Goal: Complete application form: Complete application form

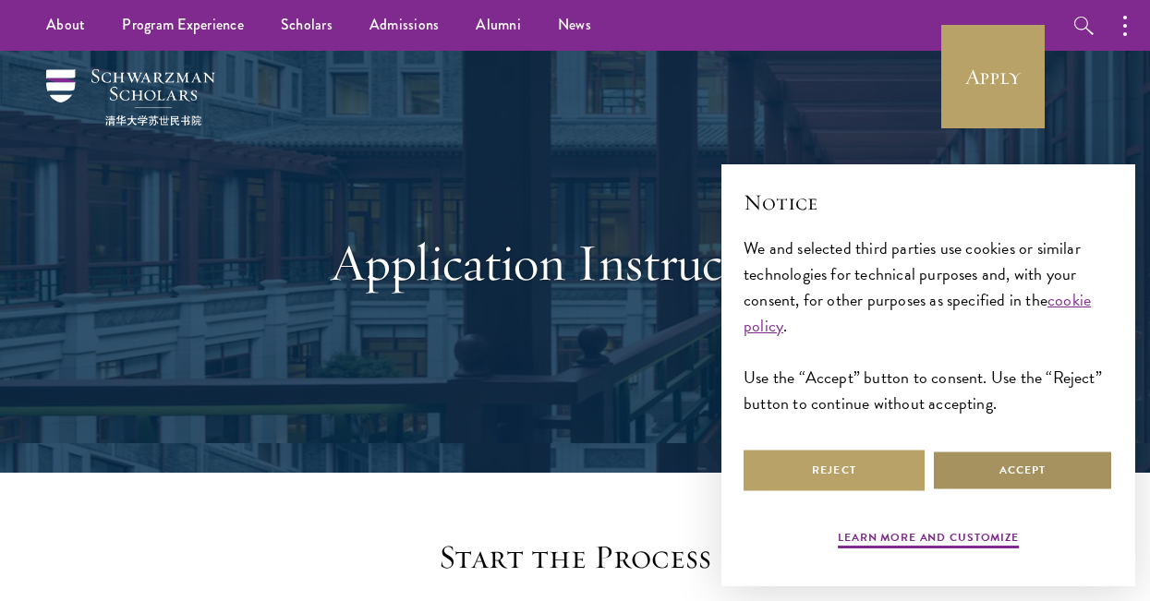
click at [1016, 475] on button "Accept" at bounding box center [1022, 471] width 181 height 42
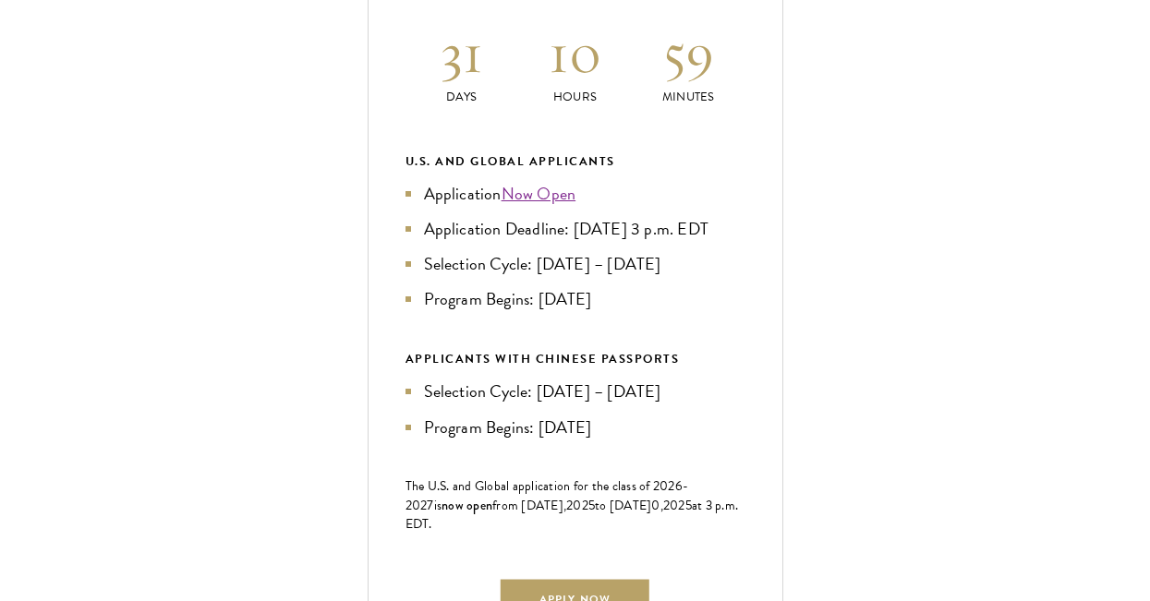
scroll to position [828, 0]
click at [749, 352] on div "Current Selection Cycle: Countdown to [DATE] Application Deadline 31 Days 10 Ho…" at bounding box center [576, 293] width 416 height 851
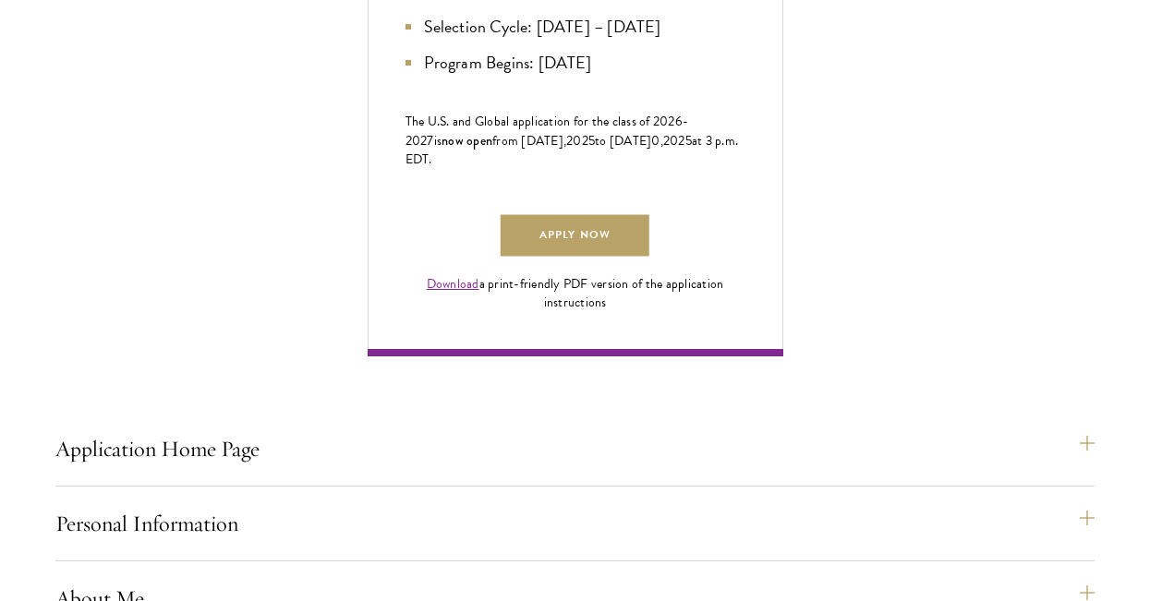
scroll to position [1211, 0]
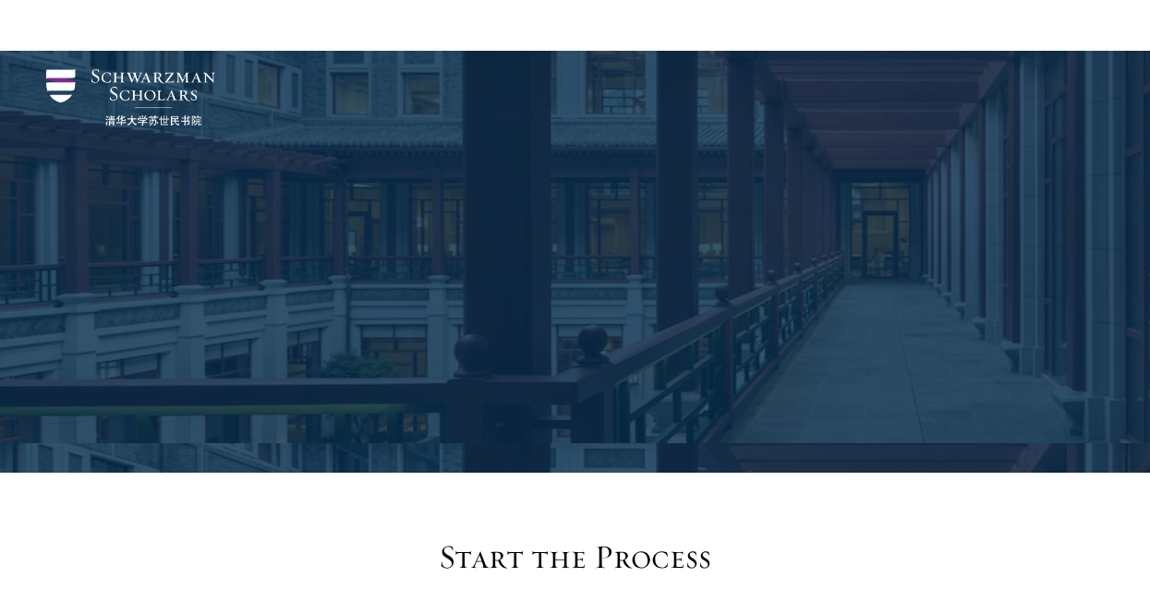
scroll to position [2932, 0]
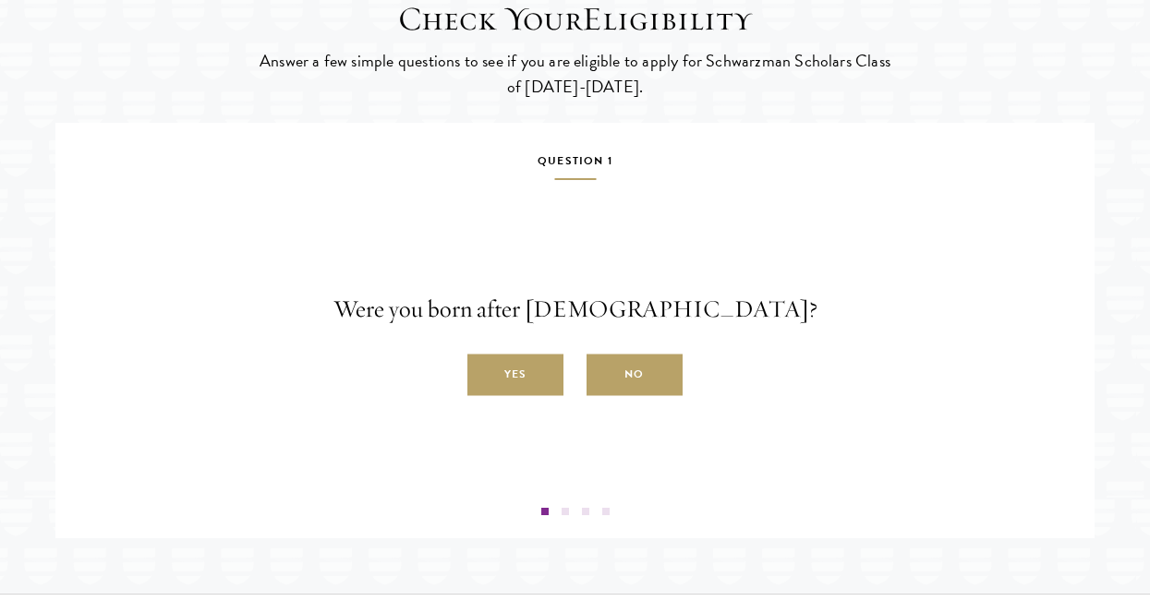
click at [430, 266] on div "Question 1 Were you born after August 1, 1997? Yes No" at bounding box center [574, 333] width 1011 height 365
click at [523, 396] on label "Yes" at bounding box center [515, 376] width 96 height 42
click at [484, 373] on input "Yes" at bounding box center [475, 364] width 17 height 17
click at [523, 396] on label "Yes" at bounding box center [515, 376] width 96 height 42
click at [484, 373] on input "Yes" at bounding box center [475, 364] width 17 height 17
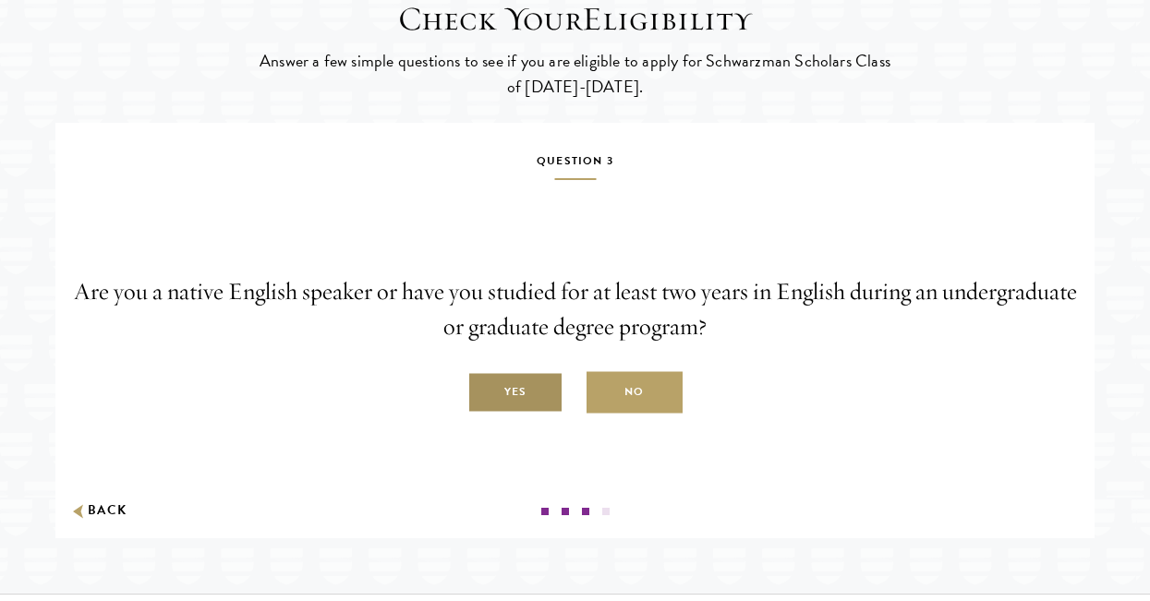
click at [507, 414] on label "Yes" at bounding box center [515, 393] width 96 height 42
click at [484, 391] on input "Yes" at bounding box center [475, 382] width 17 height 17
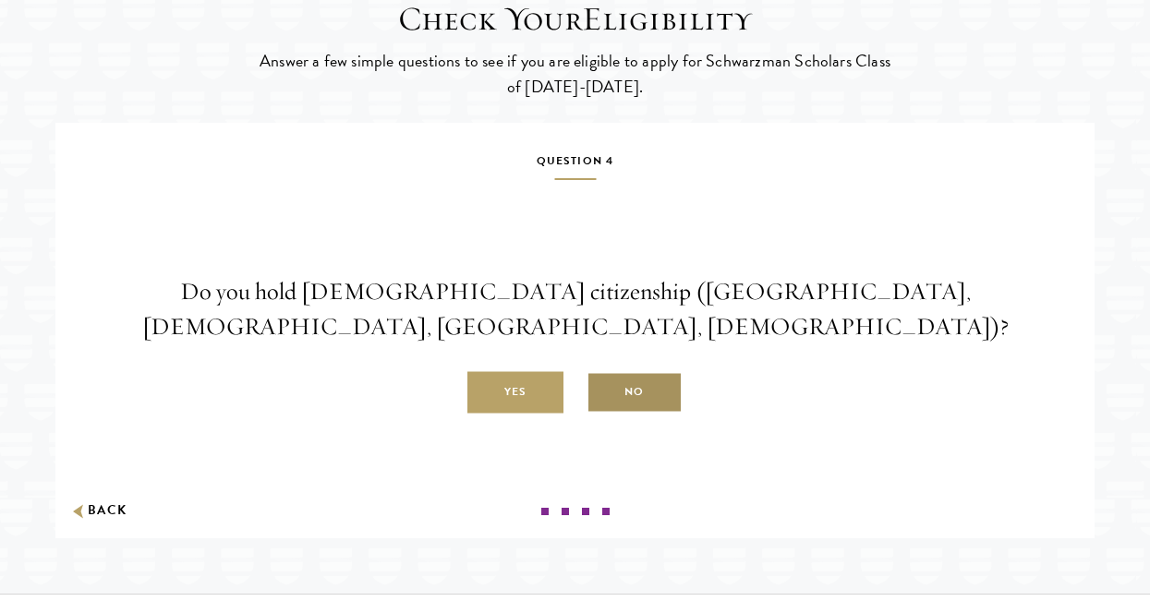
click at [660, 414] on label "No" at bounding box center [634, 393] width 96 height 42
click at [603, 391] on input "No" at bounding box center [594, 382] width 17 height 17
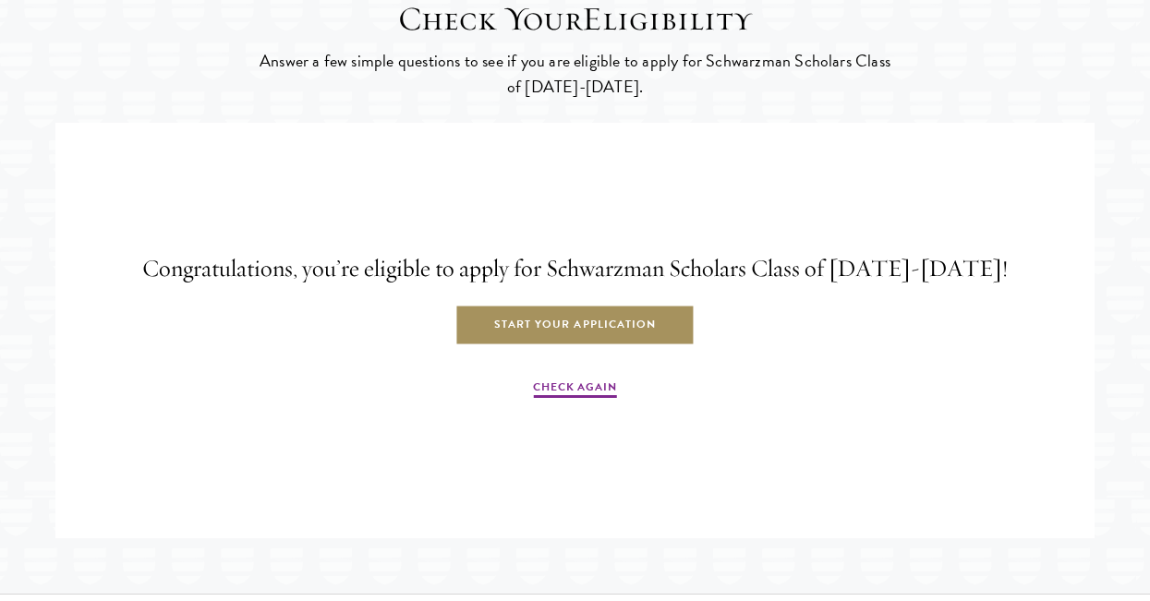
click at [578, 346] on link "Start Your Application" at bounding box center [574, 326] width 239 height 42
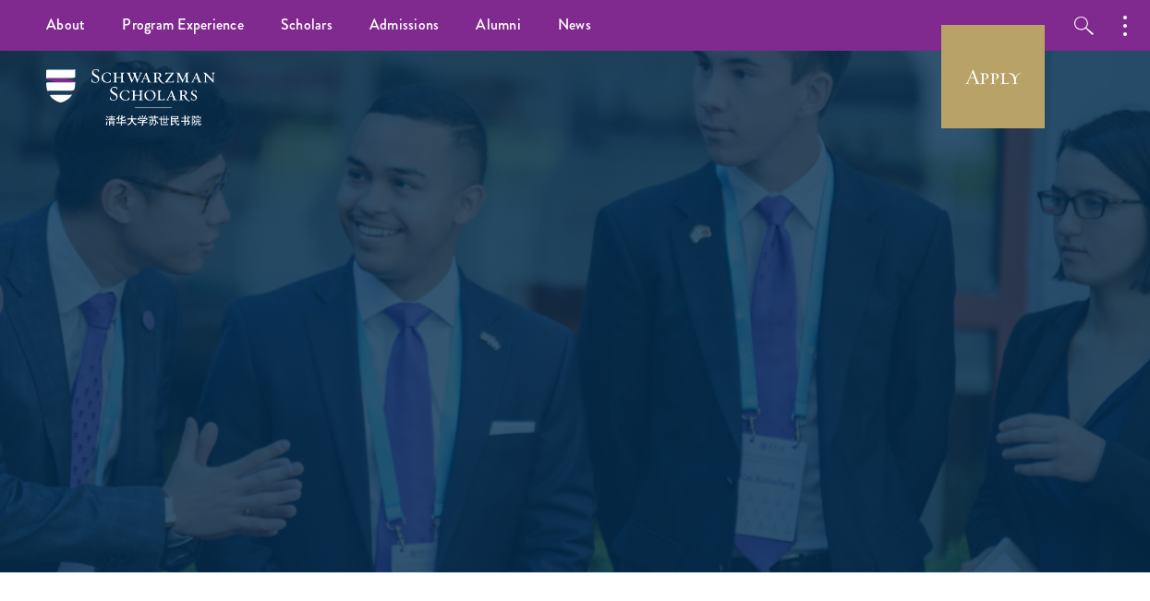
click at [596, 267] on div "Admissions Join the world's next generation of leaders." at bounding box center [575, 312] width 637 height 399
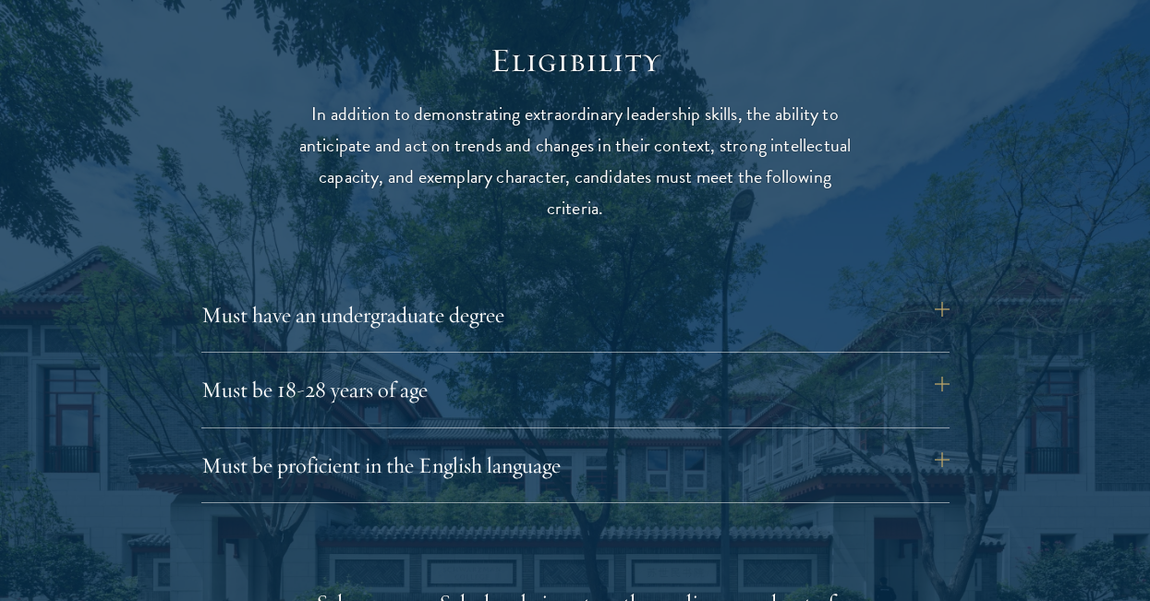
scroll to position [2421, 0]
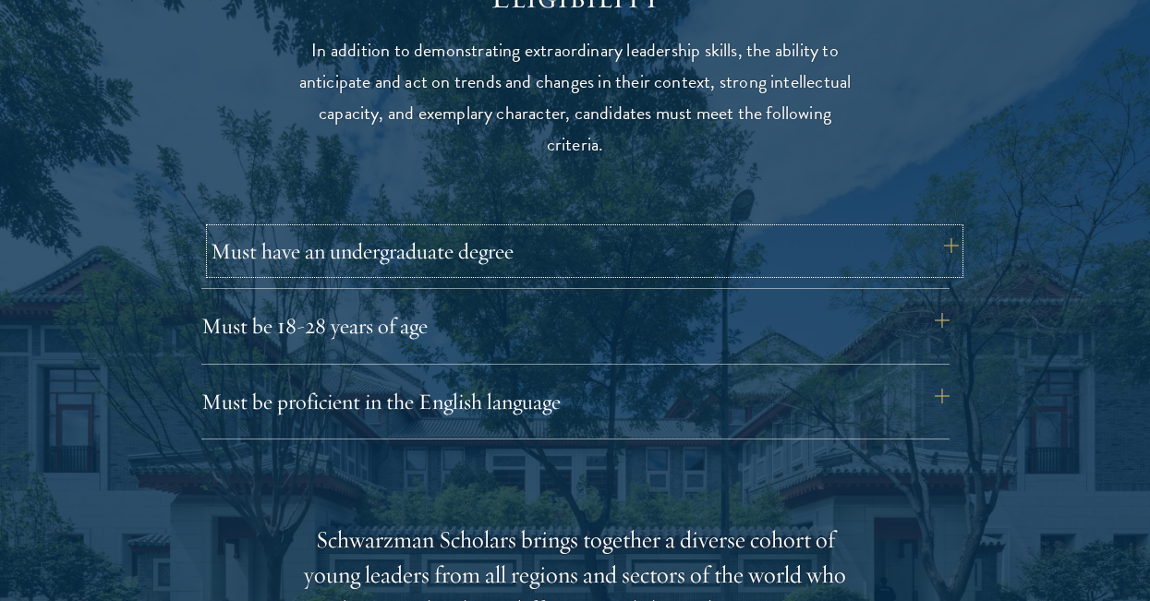
click at [939, 252] on button "Must have an undergraduate degree" at bounding box center [585, 251] width 748 height 44
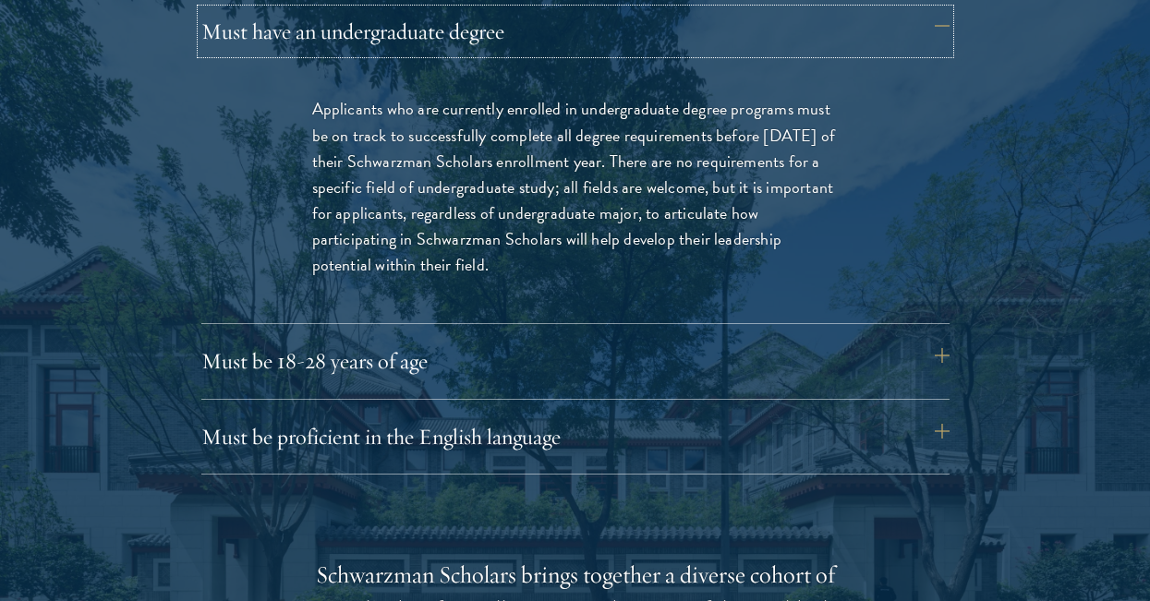
scroll to position [2676, 0]
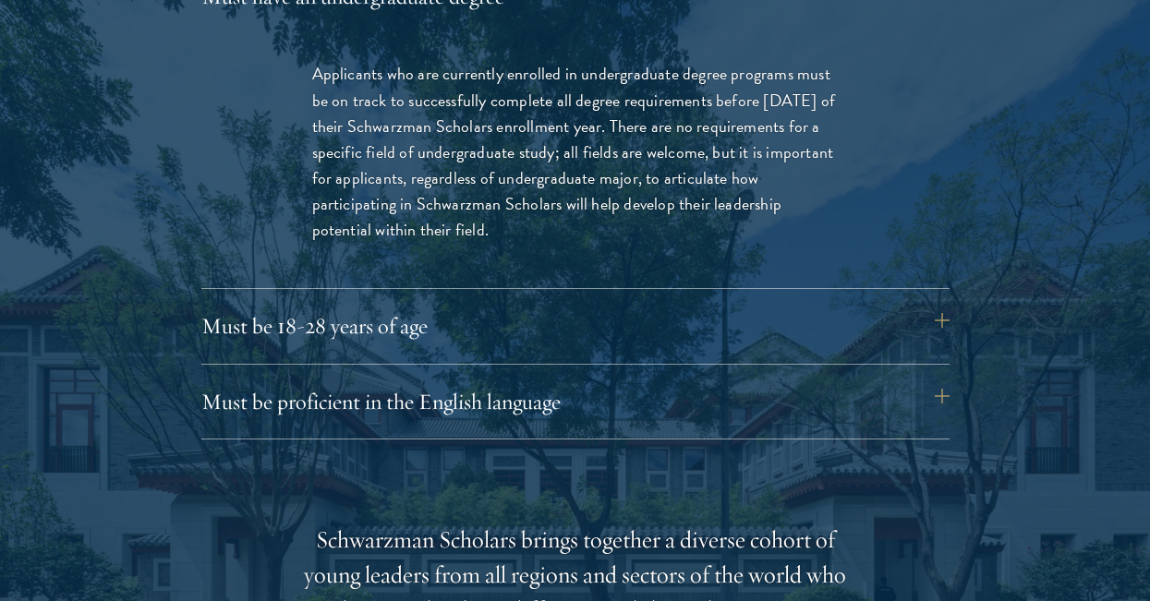
click at [950, 319] on div "Eligibility In addition to demonstrating extraordinary leadership skills, the a…" at bounding box center [575, 513] width 997 height 1583
click at [942, 319] on button "Must be 18-28 years of age" at bounding box center [585, 326] width 748 height 44
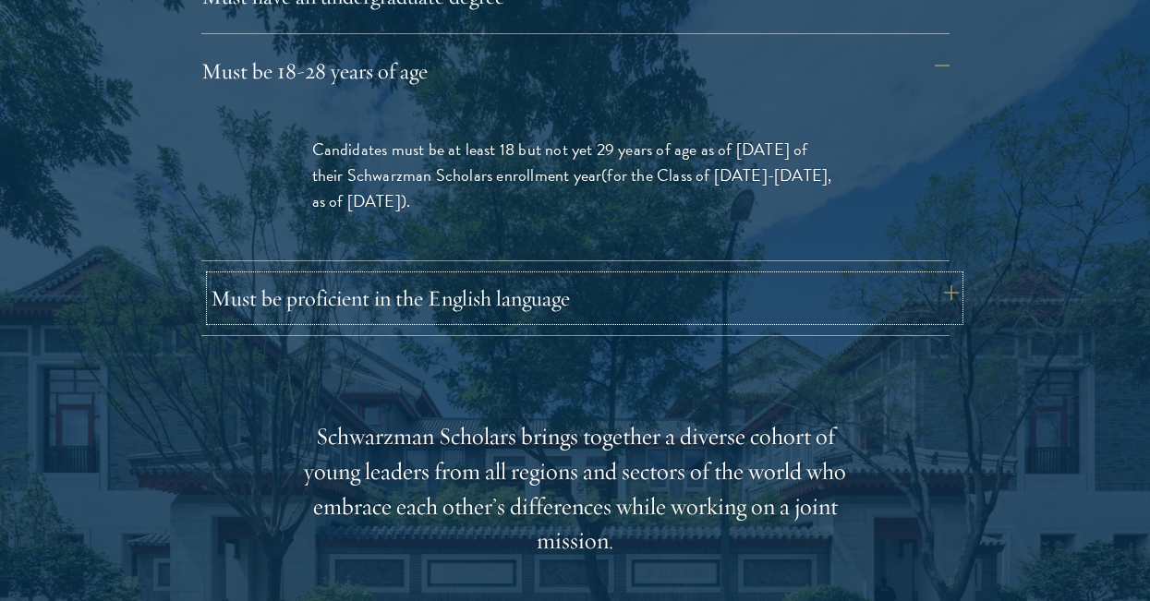
click at [955, 303] on button "Must be proficient in the English language" at bounding box center [585, 298] width 748 height 44
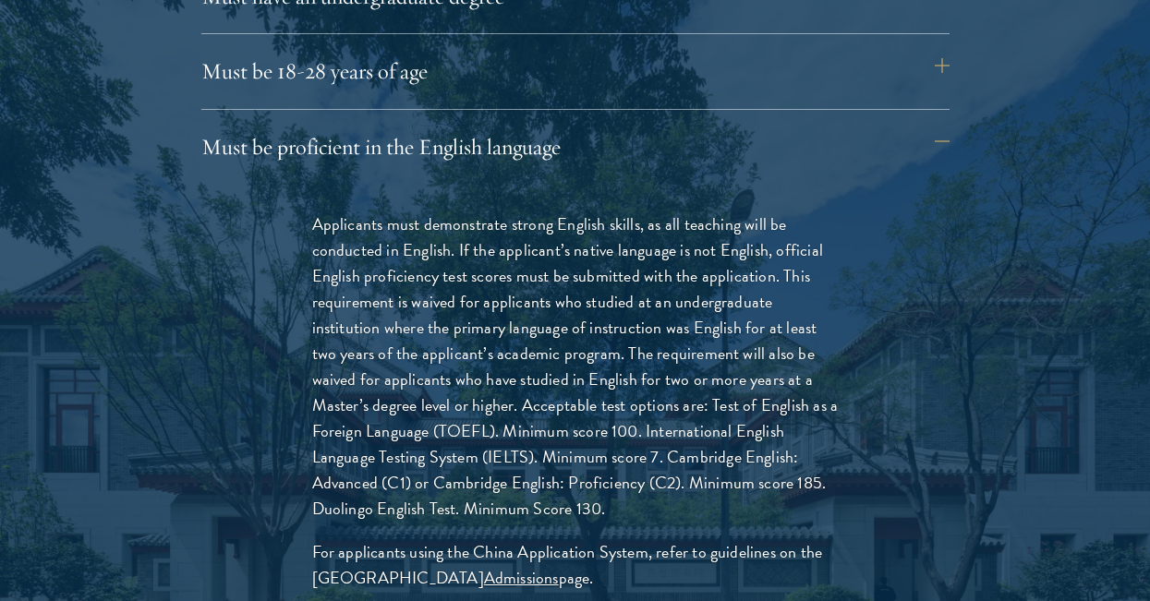
click at [647, 410] on p "Applicants must demonstrate strong English skills, as all teaching will be cond…" at bounding box center [575, 366] width 526 height 311
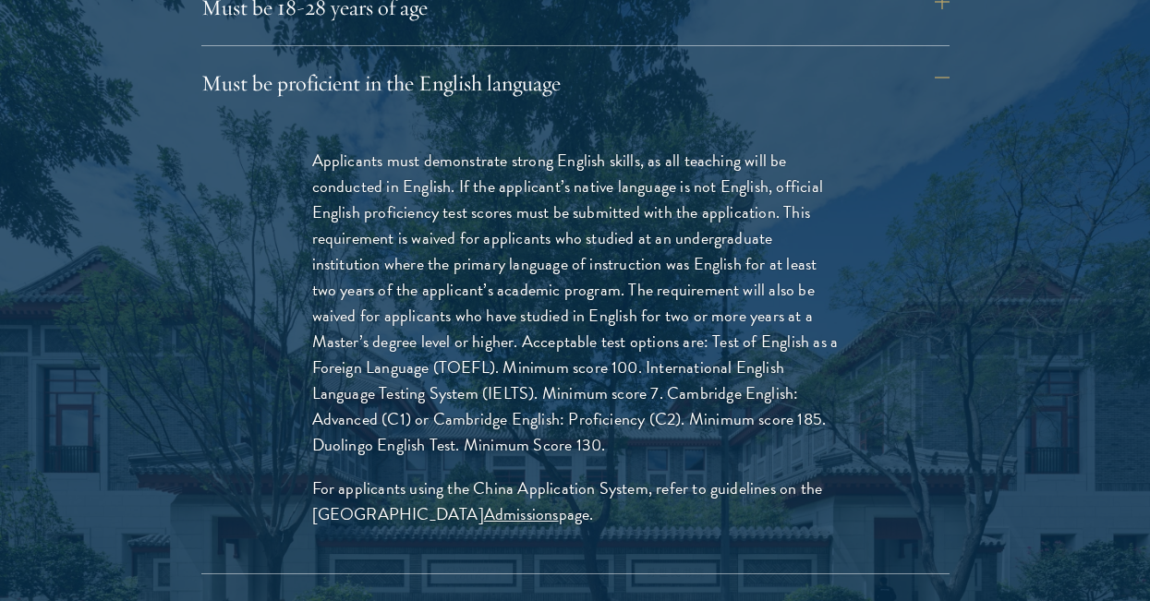
scroll to position [2868, 0]
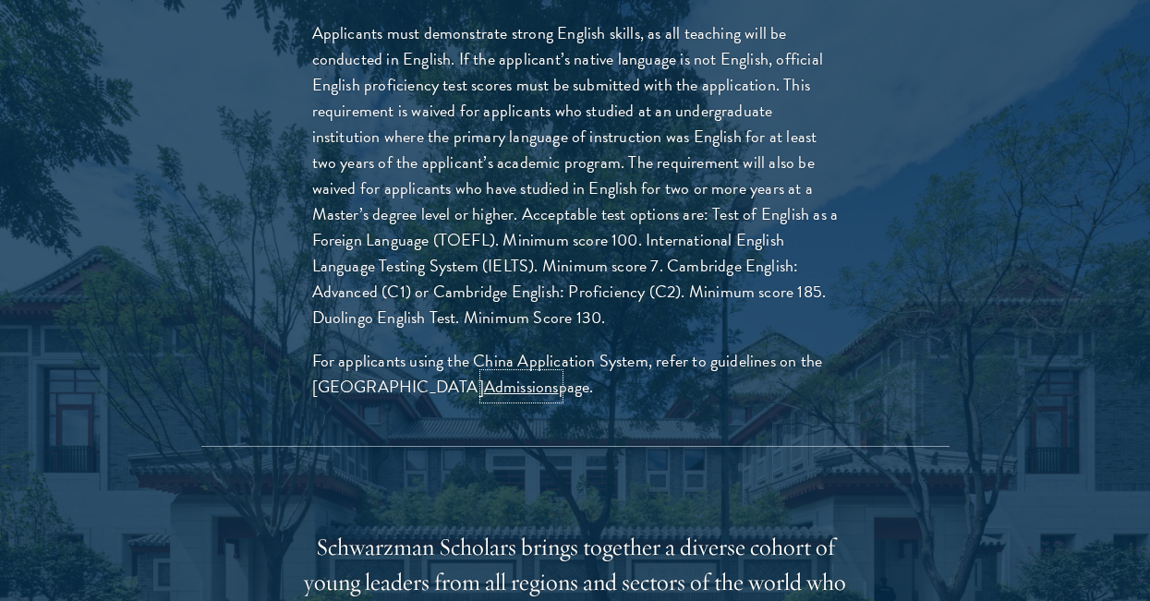
click at [497, 393] on link "Admissions" at bounding box center [521, 386] width 75 height 25
